Goal: Navigation & Orientation: Go to known website

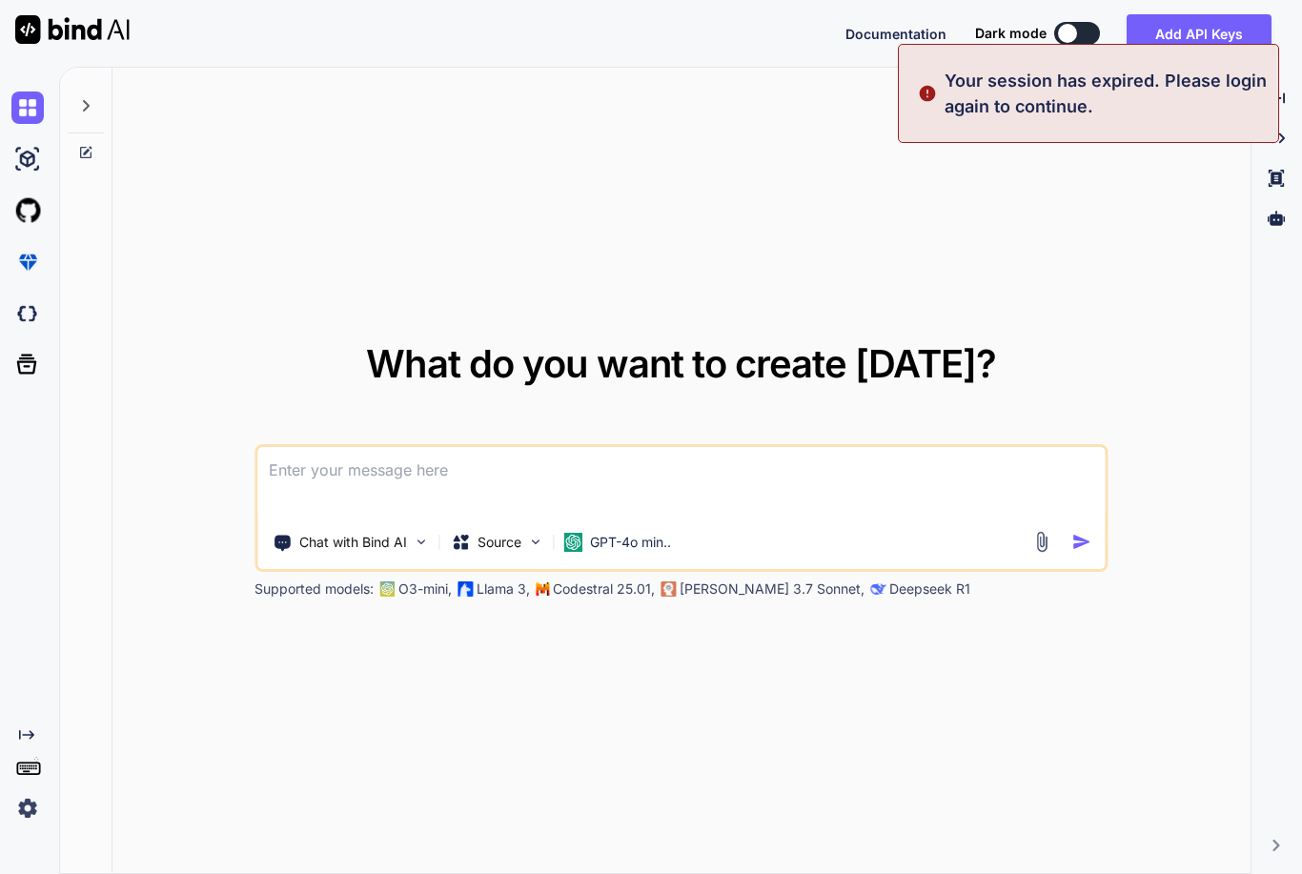
type textarea "x"
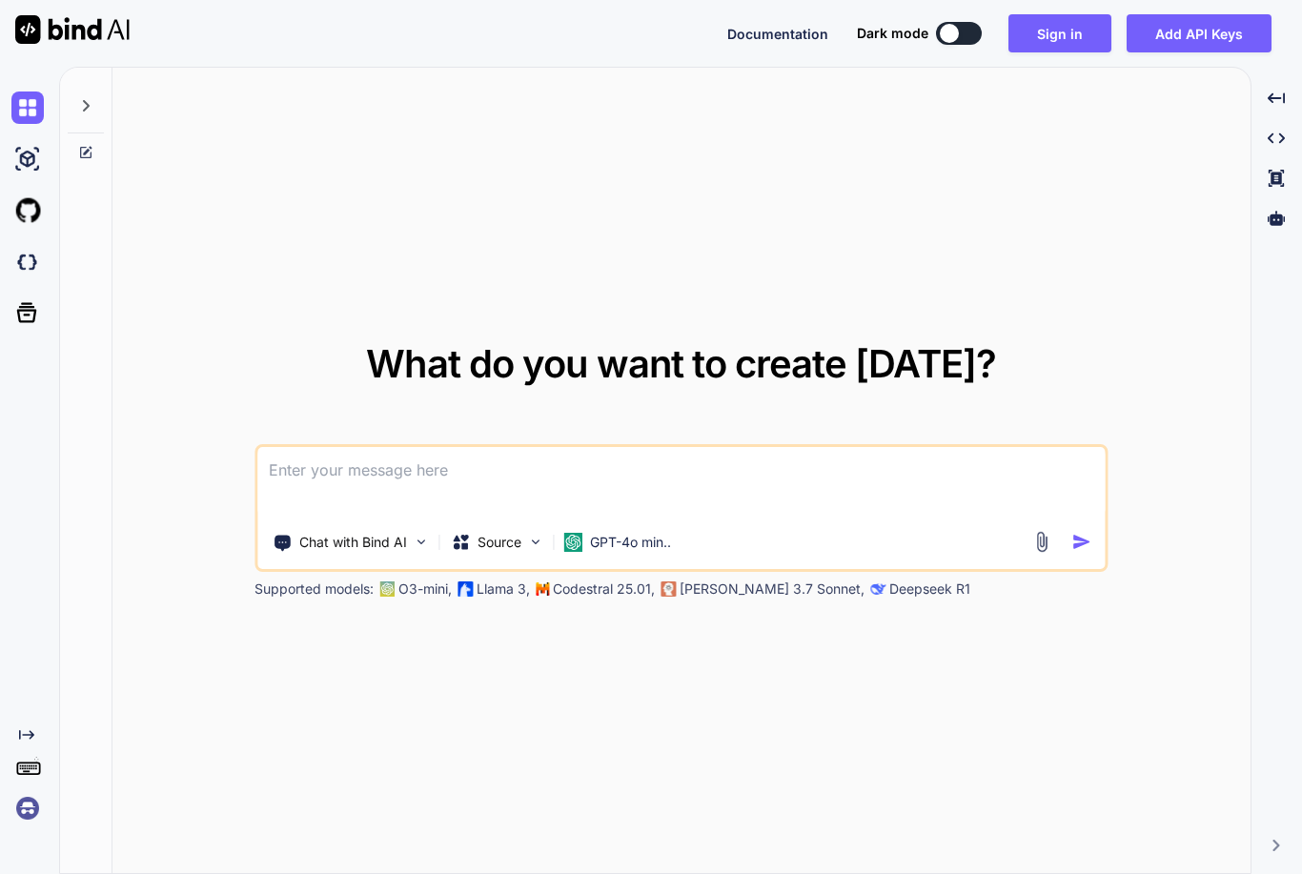
scroll to position [61, 0]
click at [28, 802] on img at bounding box center [27, 808] width 32 height 32
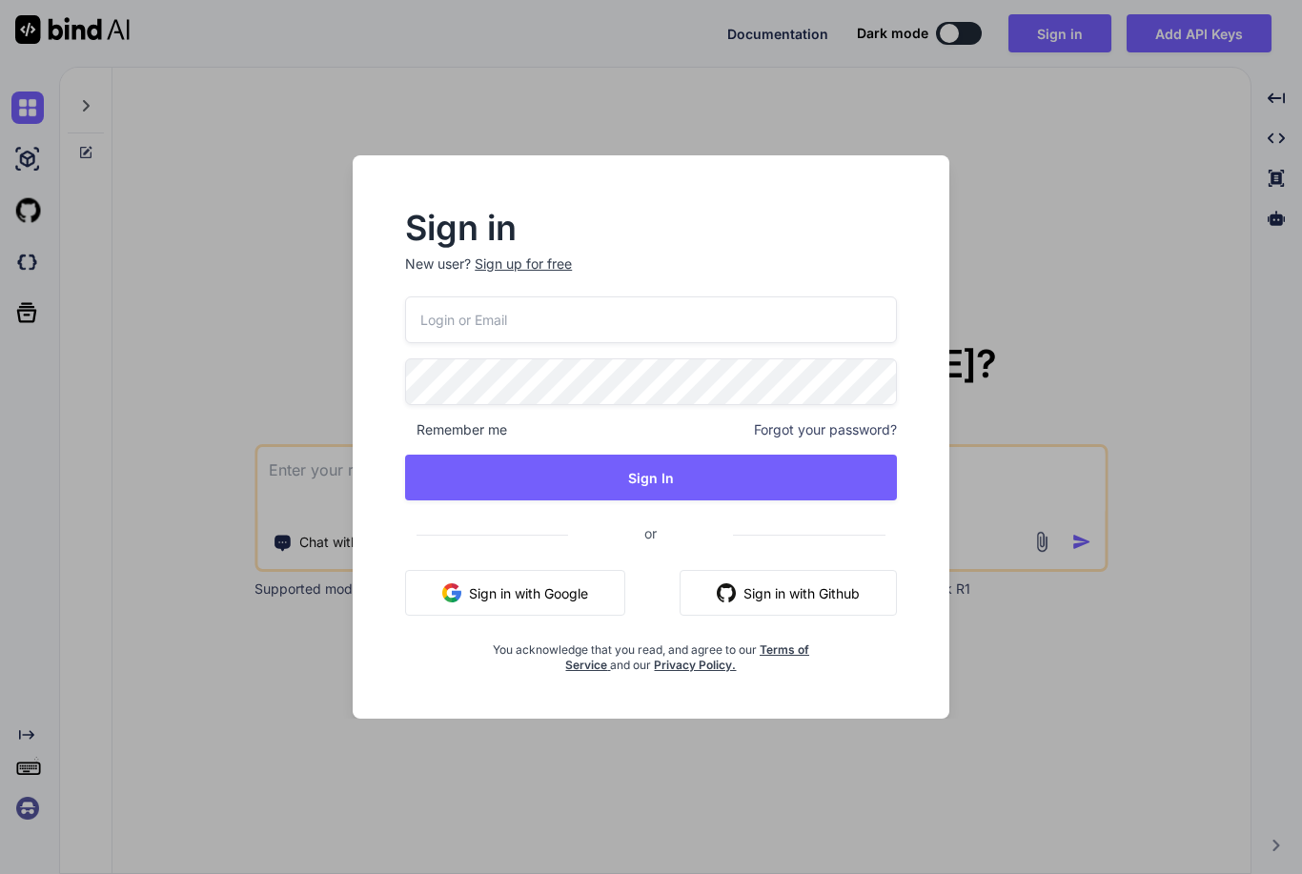
click at [24, 804] on div "Sign in New user? Sign up for free Remember me Forgot your password? Sign In or…" at bounding box center [651, 437] width 1302 height 874
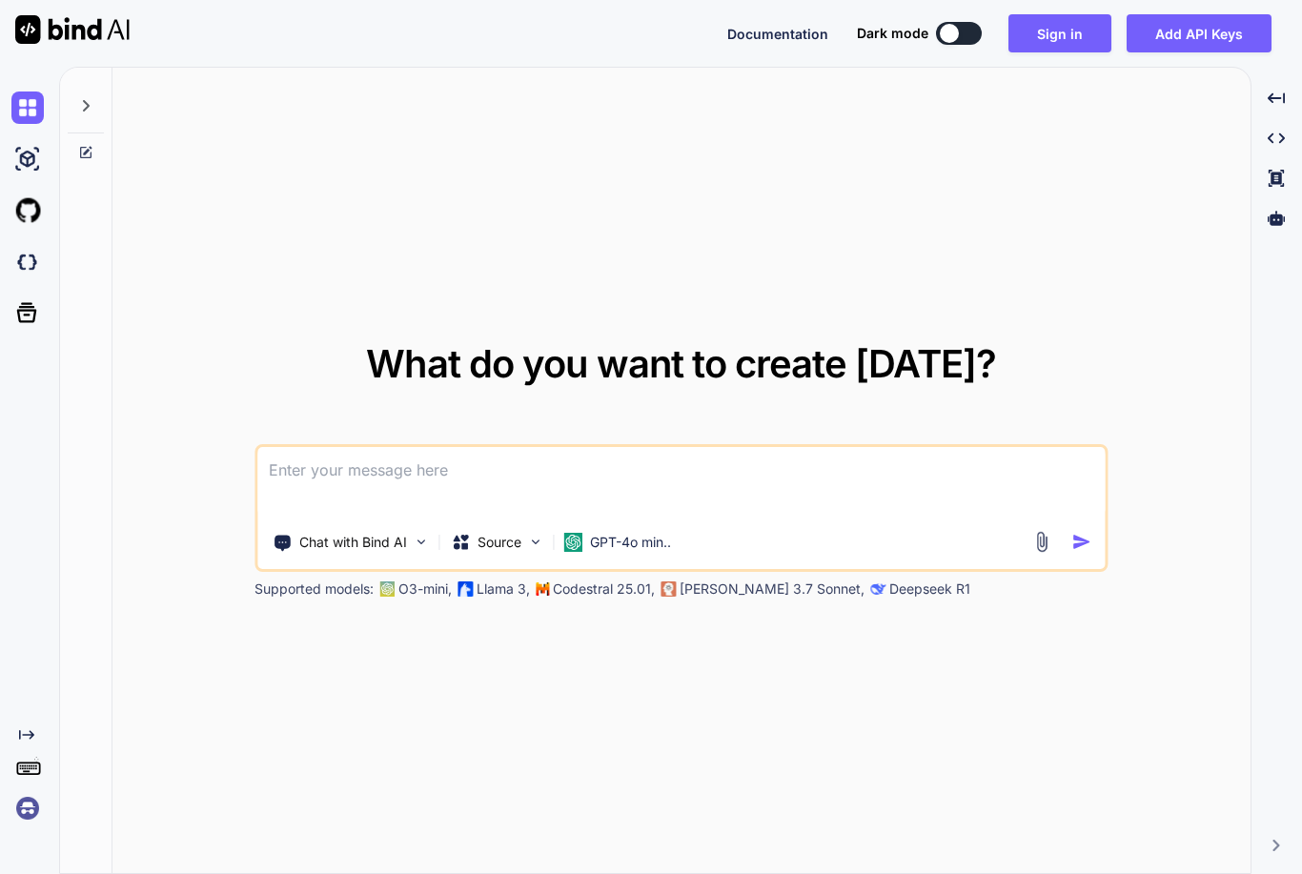
click at [38, 795] on img at bounding box center [27, 808] width 32 height 32
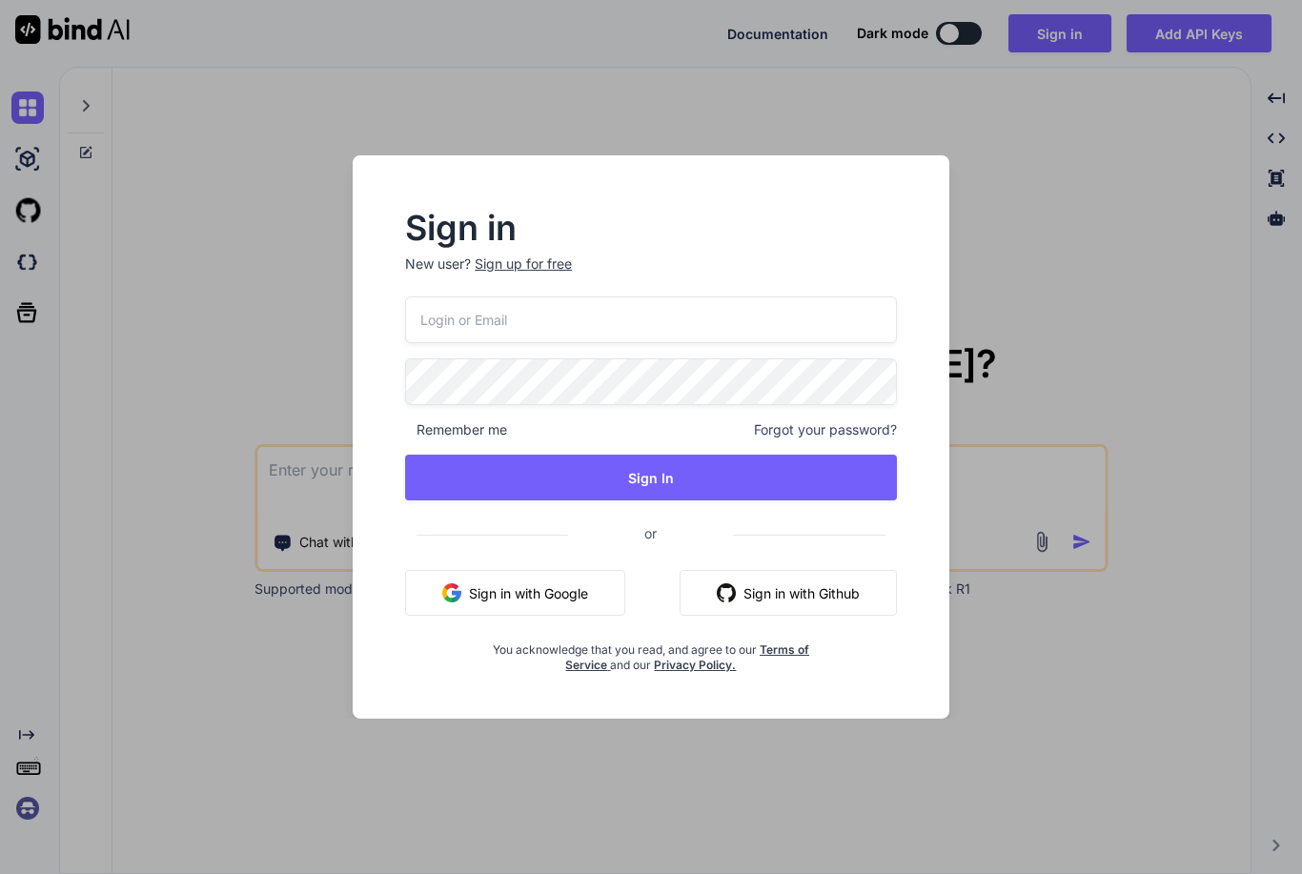
click at [1218, 209] on div "Sign in New user? Sign up for free Remember me Forgot your password? Sign In or…" at bounding box center [651, 437] width 1302 height 874
